Goal: Transaction & Acquisition: Book appointment/travel/reservation

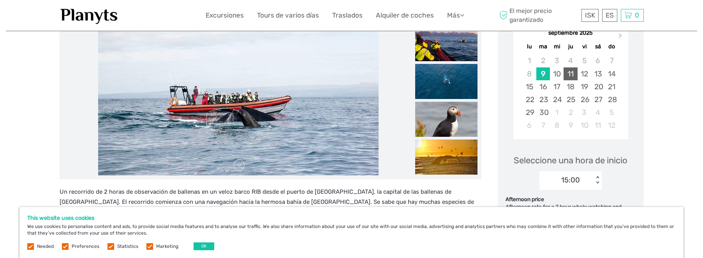
scroll to position [130, 0]
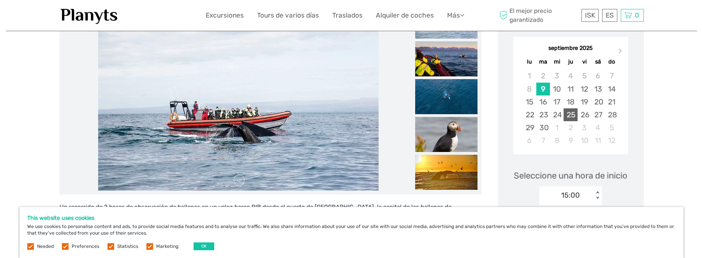
click at [568, 116] on div "25" at bounding box center [570, 114] width 14 height 13
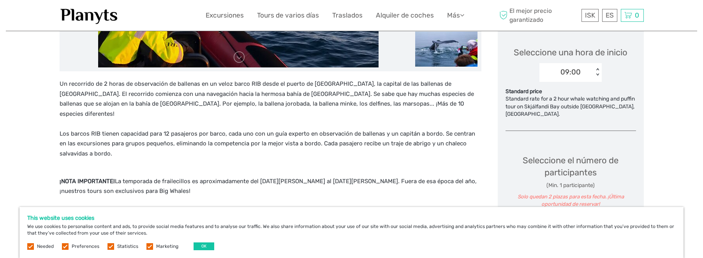
scroll to position [260, 0]
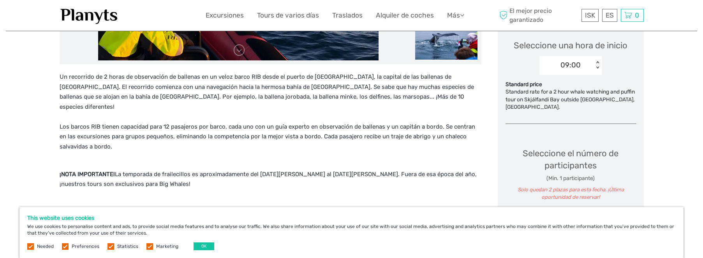
click at [597, 62] on div "< >" at bounding box center [597, 65] width 7 height 8
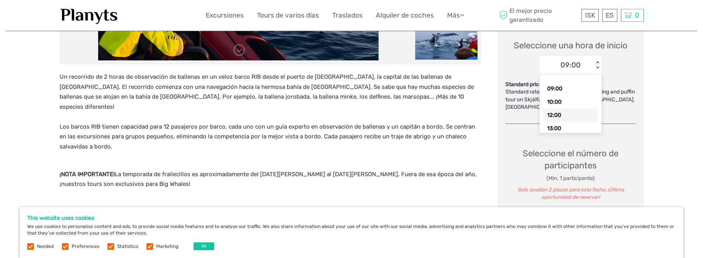
click at [561, 116] on div "12:00" at bounding box center [570, 115] width 55 height 13
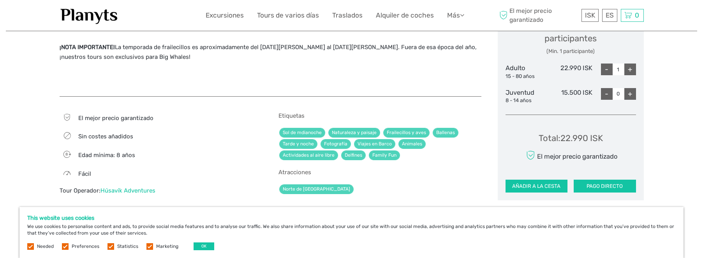
scroll to position [389, 0]
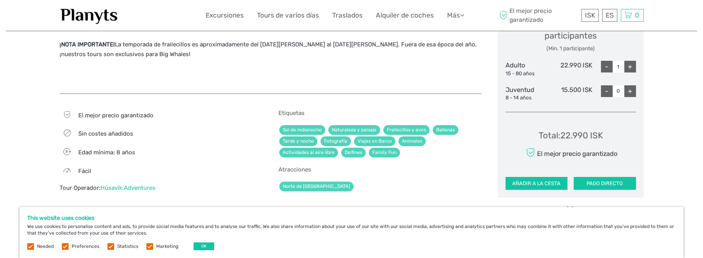
click at [633, 65] on div "+" at bounding box center [630, 67] width 12 height 12
type input "2"
drag, startPoint x: 563, startPoint y: 136, endPoint x: 586, endPoint y: 136, distance: 22.6
click at [586, 136] on div "Total : 45.980 ISK" at bounding box center [570, 135] width 65 height 12
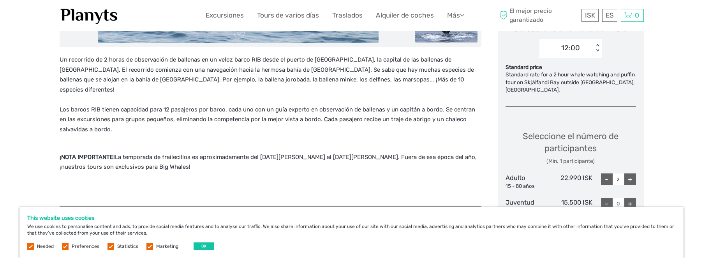
scroll to position [260, 0]
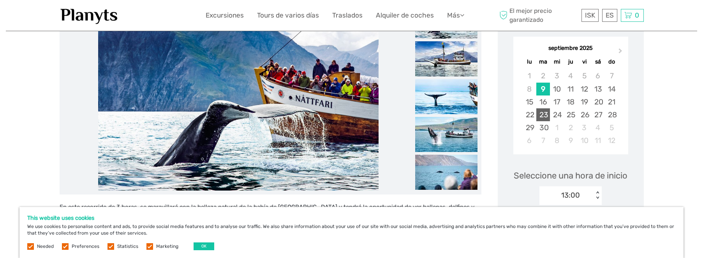
click at [541, 114] on div "23" at bounding box center [543, 114] width 14 height 13
click at [572, 112] on div "25" at bounding box center [570, 114] width 14 height 13
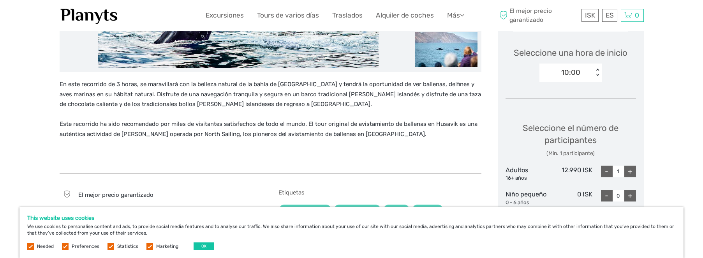
scroll to position [260, 0]
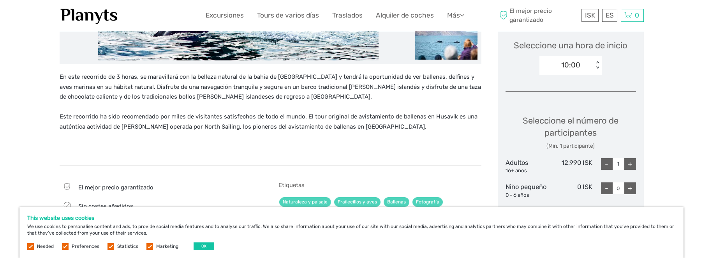
click at [631, 164] on div "+" at bounding box center [630, 164] width 12 height 12
type input "2"
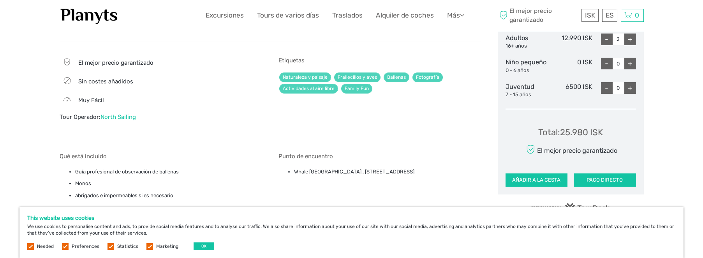
scroll to position [389, 0]
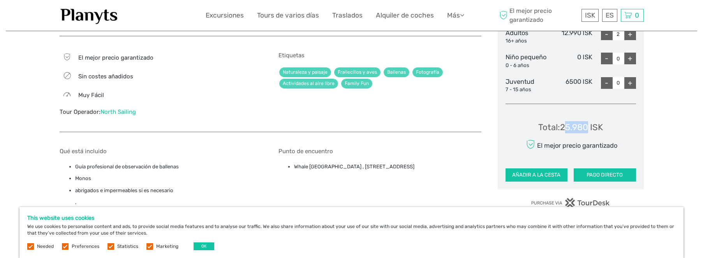
drag, startPoint x: 588, startPoint y: 129, endPoint x: 568, endPoint y: 128, distance: 19.5
click at [568, 128] on div "Total : 25.980 ISK" at bounding box center [570, 127] width 65 height 12
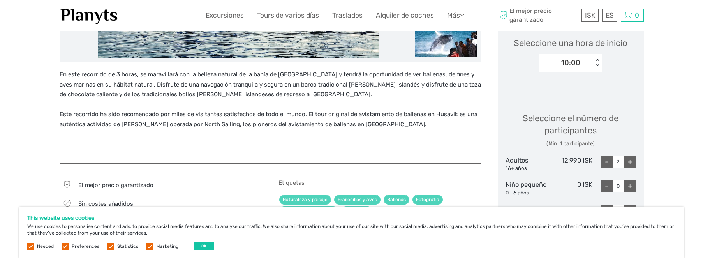
scroll to position [260, 0]
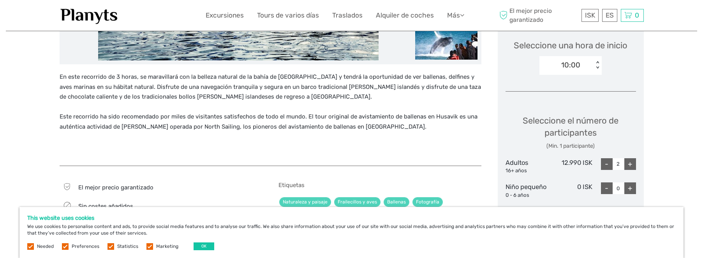
click at [107, 151] on div "En este recorrido de 3 horas, se maravillará con la belleza natural de la bahía…" at bounding box center [271, 115] width 422 height 86
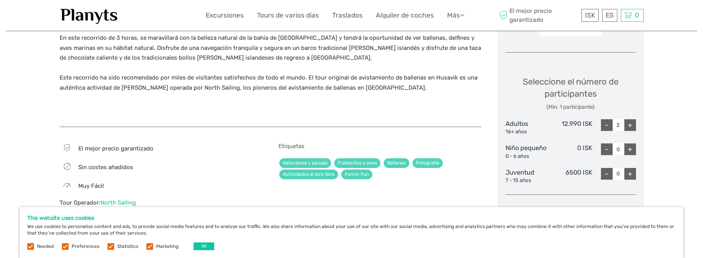
scroll to position [281, 0]
